Goal: Task Accomplishment & Management: Manage account settings

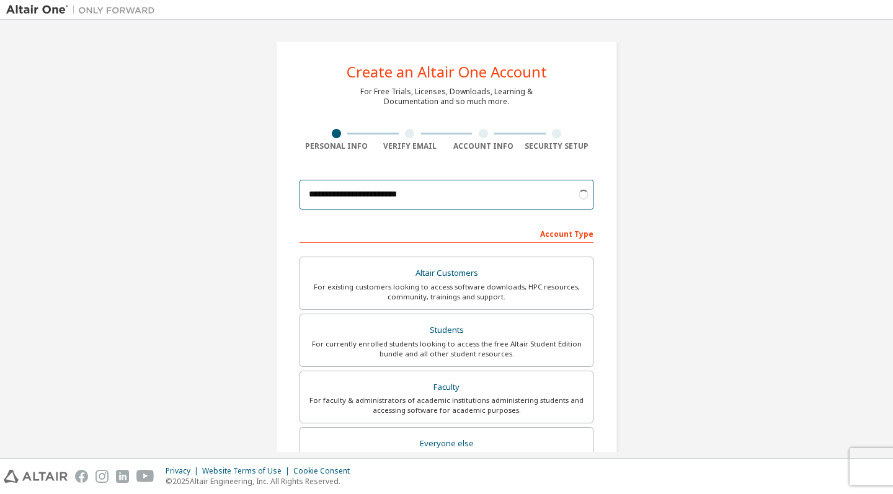
scroll to position [36, 0]
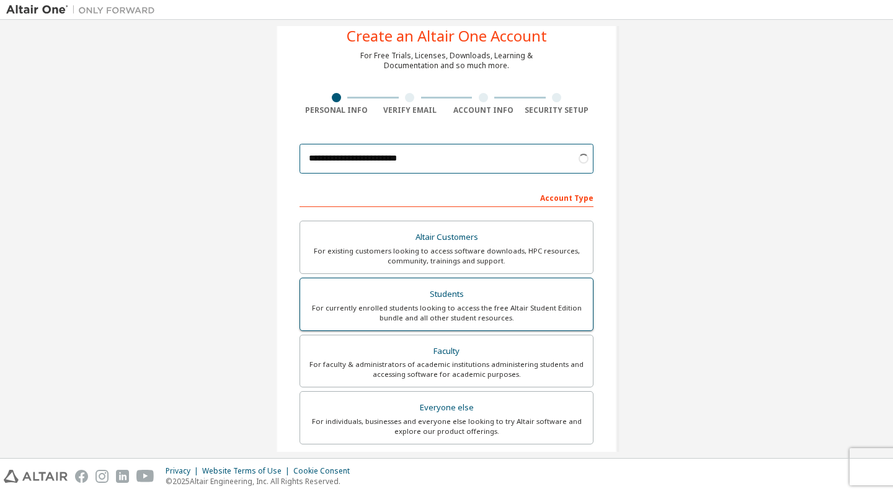
type input "**********"
click at [460, 304] on div "For currently enrolled students looking to access the free Altair Student Editi…" at bounding box center [447, 313] width 278 height 20
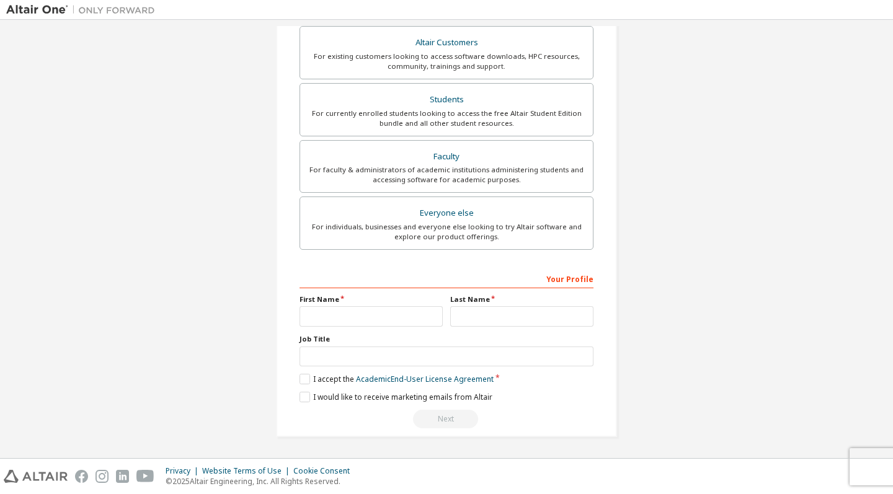
scroll to position [234, 0]
click at [397, 299] on div "First Name" at bounding box center [371, 311] width 151 height 32
type input "********"
type input "******"
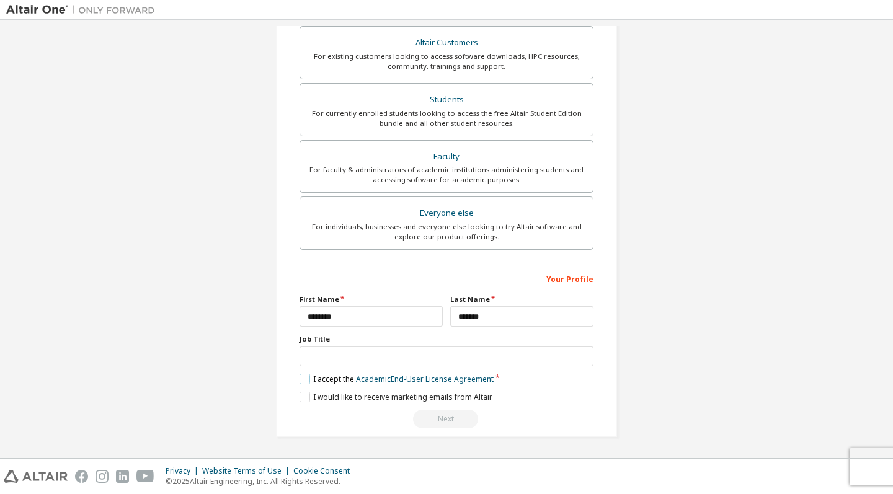
click at [303, 378] on label "I accept the Academic End-User License Agreement" at bounding box center [396, 379] width 194 height 11
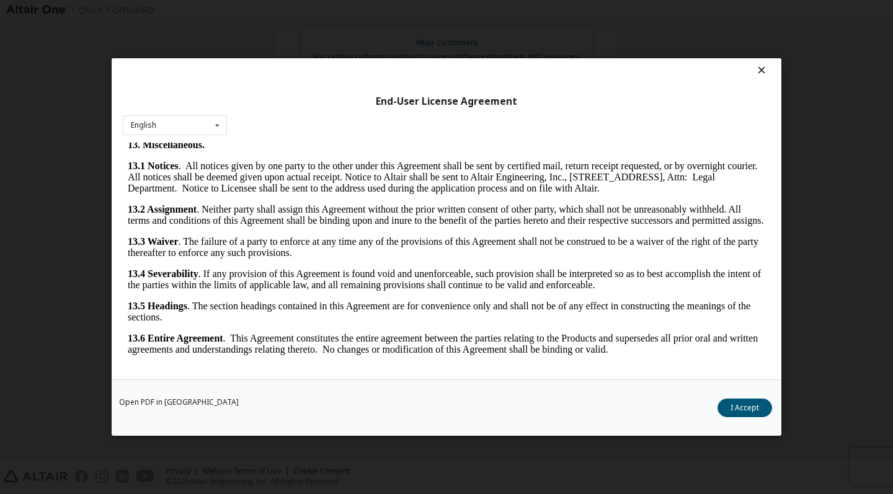
scroll to position [4, 0]
click at [748, 416] on button "I Accept" at bounding box center [744, 408] width 55 height 19
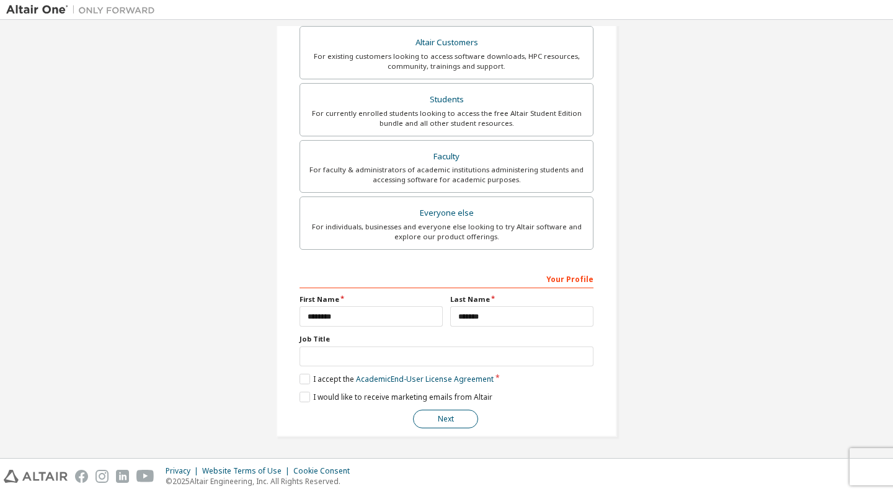
click at [458, 415] on button "Next" at bounding box center [445, 419] width 65 height 19
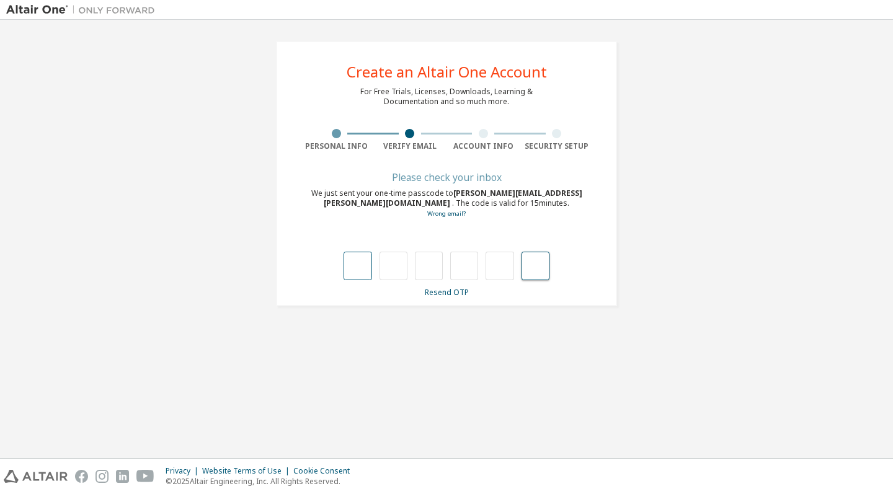
paste input "*"
type input "*"
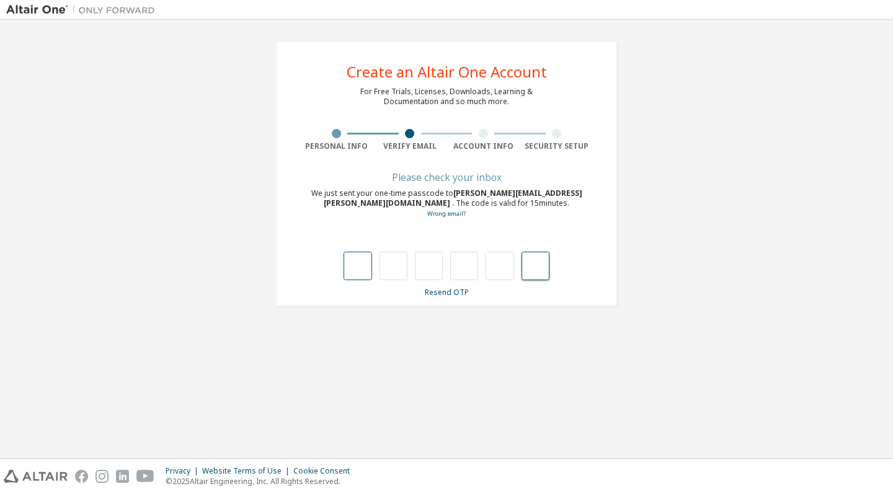
type input "*"
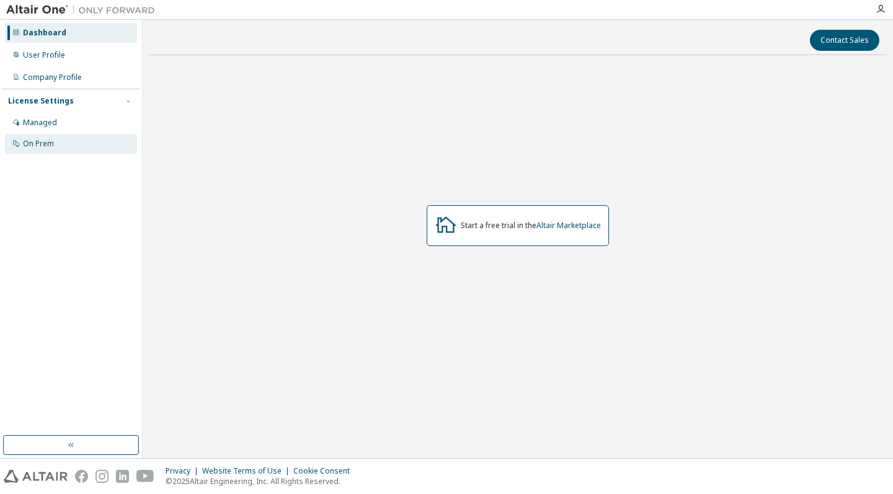
click at [41, 146] on div "On Prem" at bounding box center [38, 144] width 31 height 10
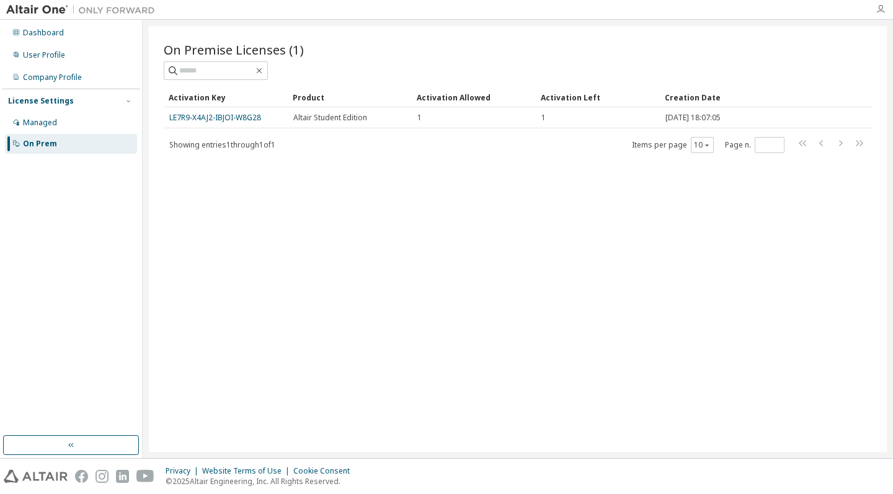
click at [879, 6] on icon "button" at bounding box center [880, 9] width 10 height 10
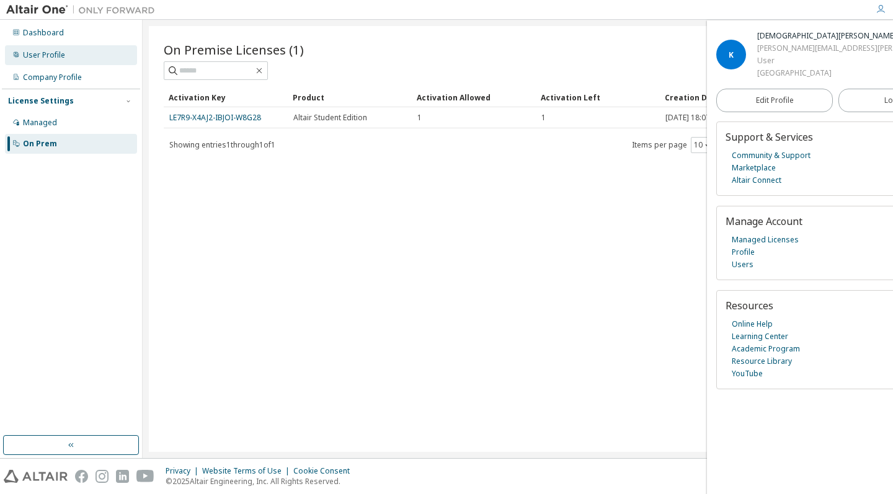
click at [48, 48] on div "User Profile" at bounding box center [71, 55] width 132 height 20
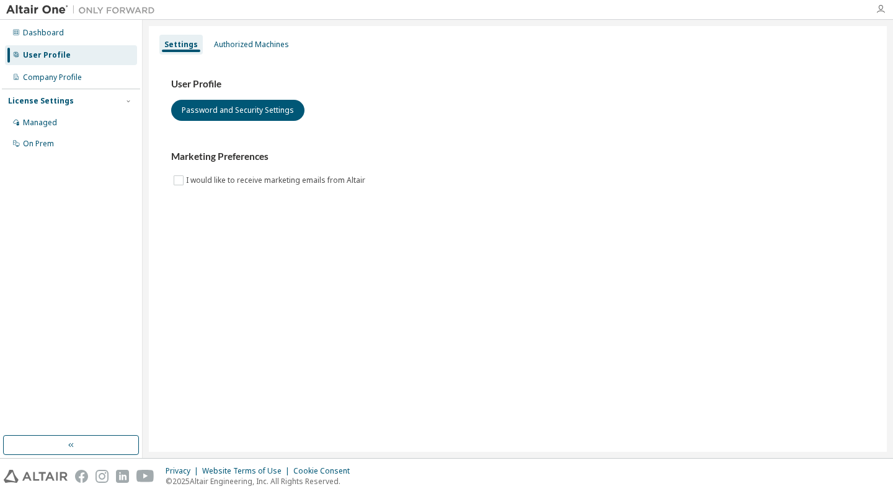
click at [877, 13] on icon "button" at bounding box center [880, 9] width 10 height 10
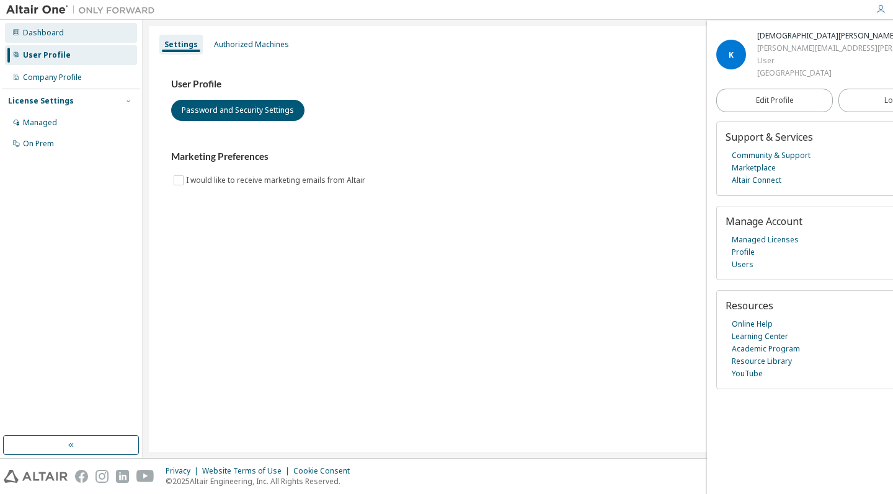
click at [85, 38] on div "Dashboard" at bounding box center [71, 33] width 132 height 20
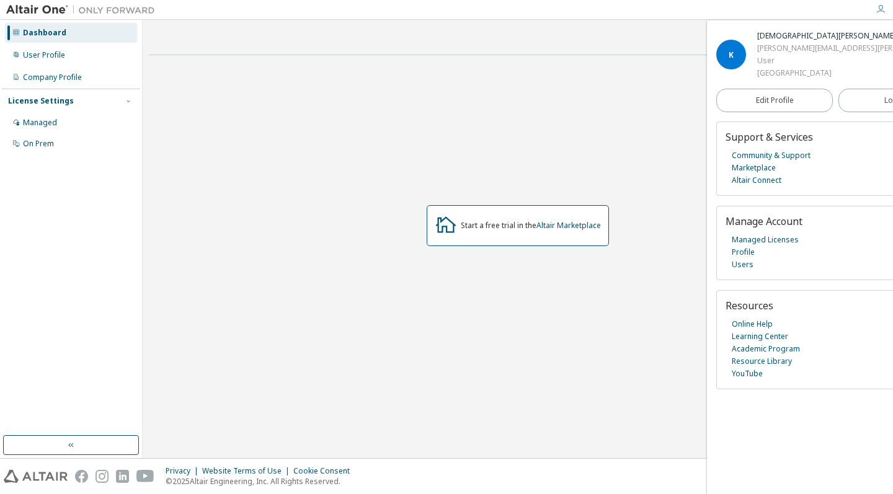
click at [513, 233] on div "Start a free trial in the Altair Marketplace" at bounding box center [518, 225] width 182 height 41
click at [580, 225] on link "Altair Marketplace" at bounding box center [568, 225] width 64 height 11
